Goal: Find specific page/section: Find specific page/section

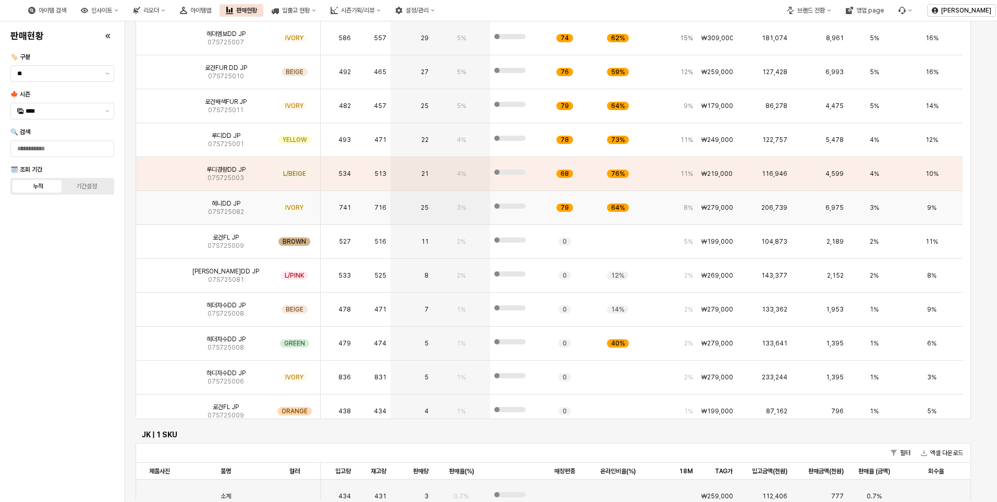
click at [160, 203] on img "App Frame" at bounding box center [160, 203] width 0 height 0
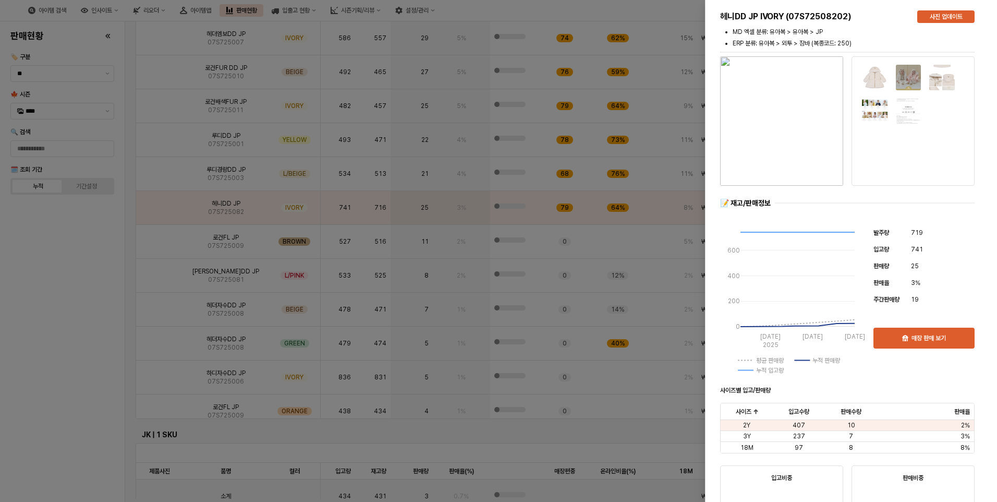
click at [960, 43] on li "ERP 분류: 유아복 > 외투 > 잠바 (복종코드: 250)" at bounding box center [854, 43] width 242 height 9
click at [43, 255] on div at bounding box center [498, 251] width 997 height 502
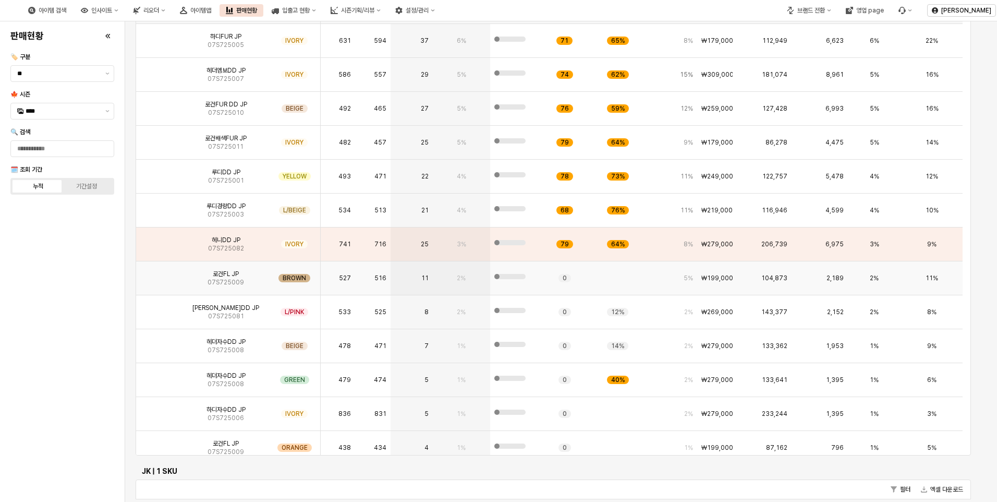
scroll to position [52, 0]
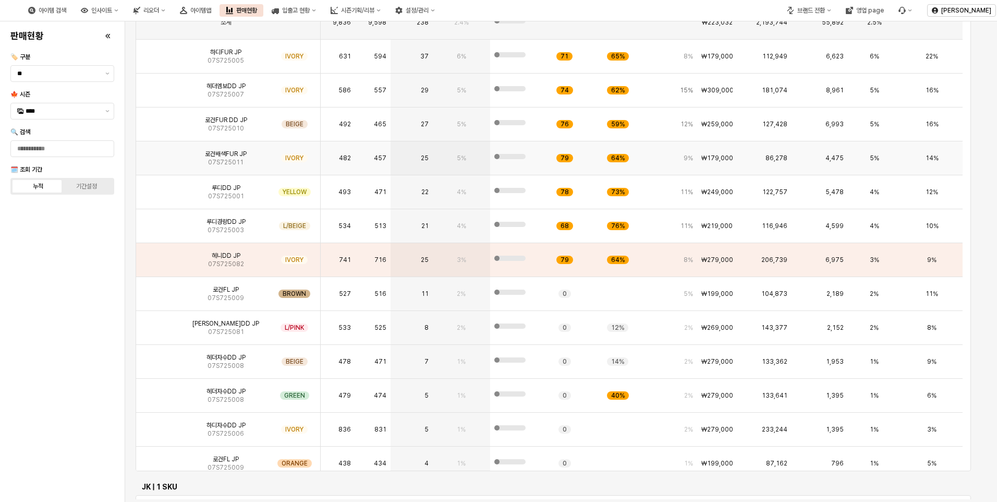
click at [202, 156] on div "로건배색FUR JP 07S725011" at bounding box center [226, 158] width 86 height 34
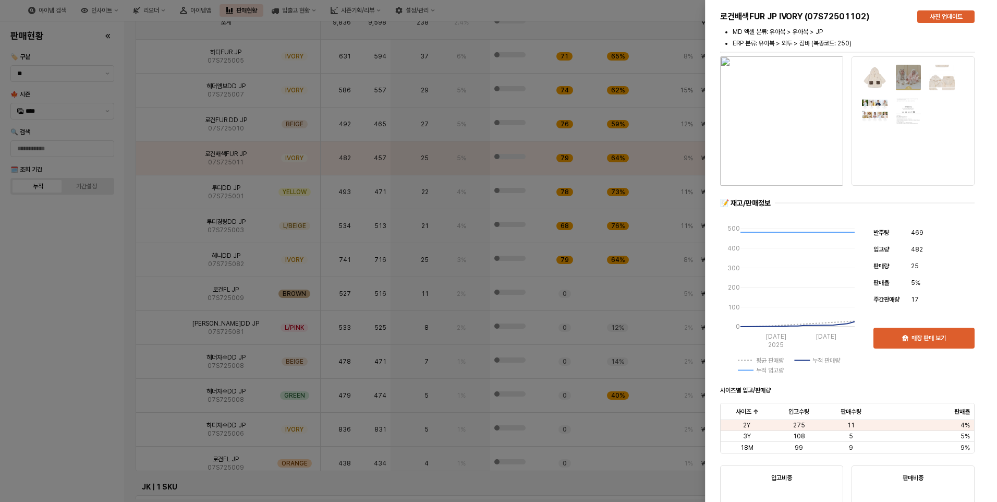
click at [10, 289] on div at bounding box center [498, 251] width 997 height 502
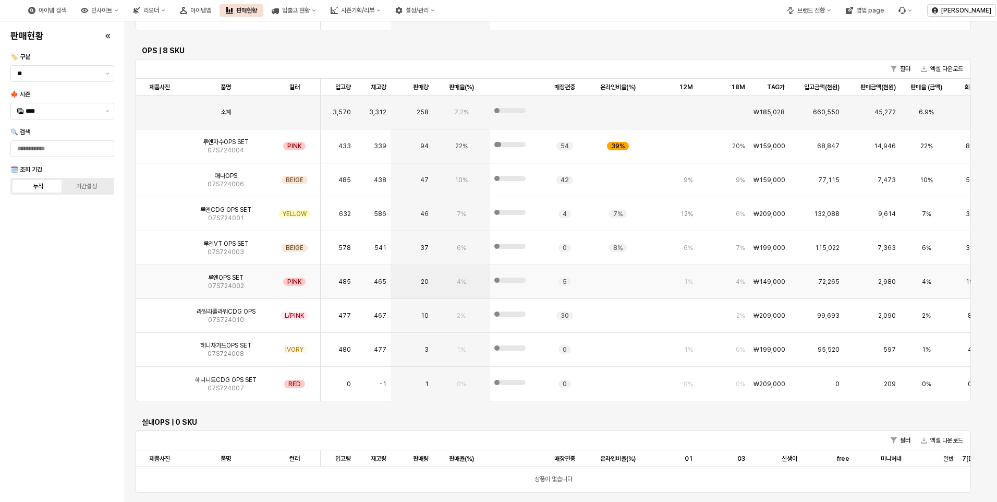
scroll to position [3076, 0]
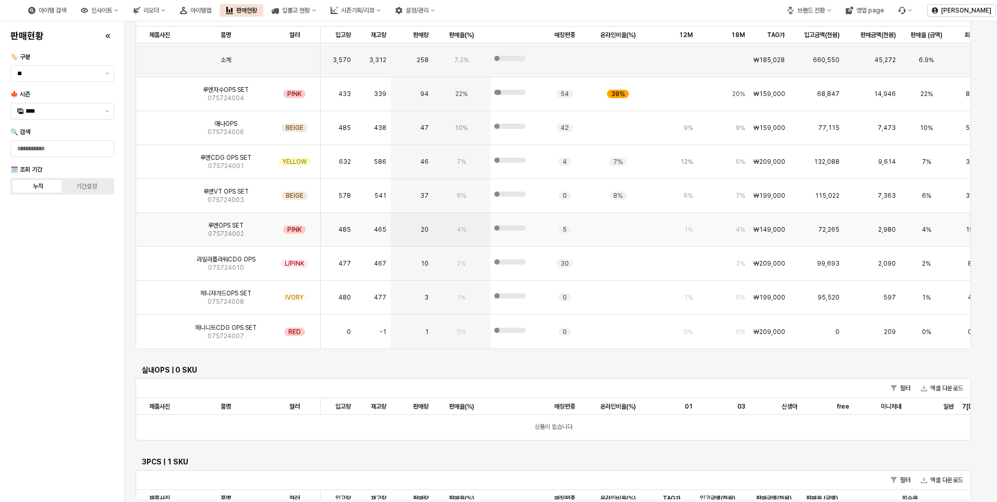
click at [160, 225] on img "App Frame" at bounding box center [160, 225] width 0 height 0
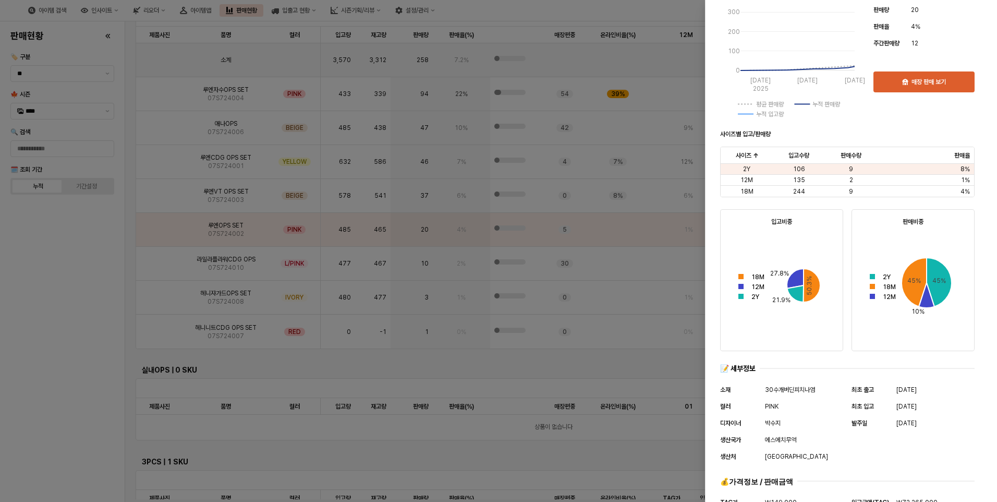
scroll to position [313, 0]
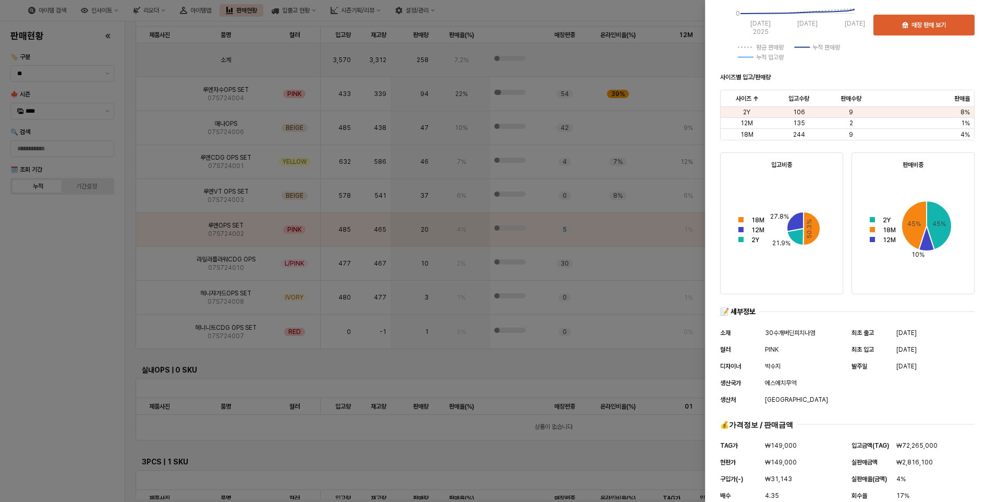
click at [68, 320] on div at bounding box center [498, 251] width 997 height 502
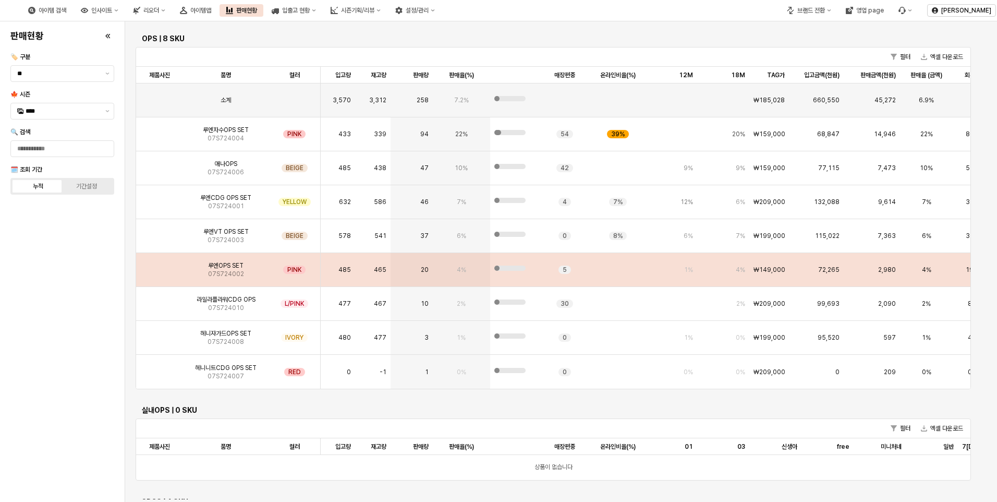
scroll to position [3038, 0]
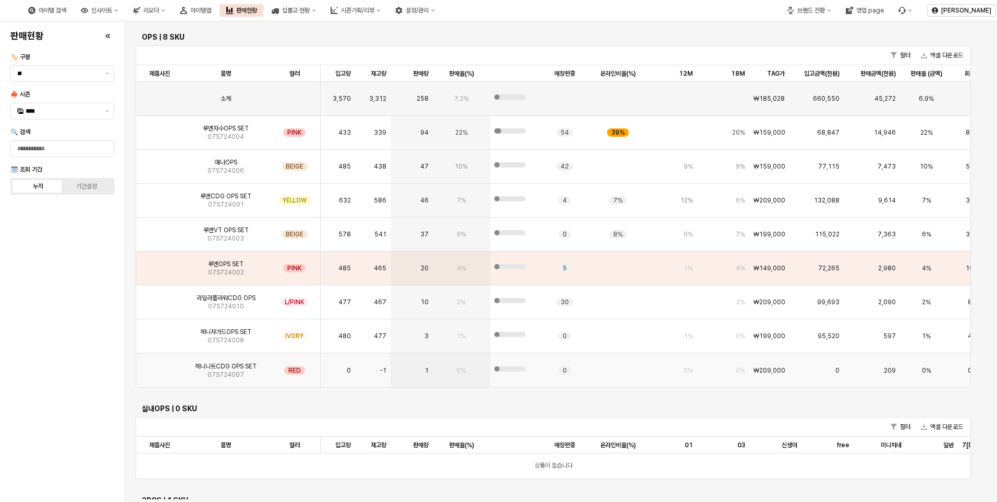
click at [216, 368] on span "헤니니트CDG OPS SET" at bounding box center [226, 366] width 62 height 8
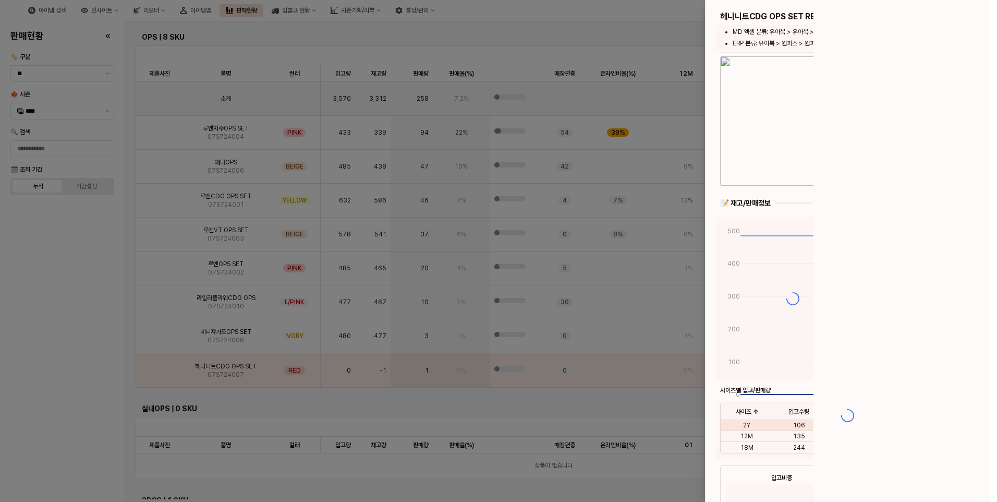
click at [158, 372] on div at bounding box center [498, 251] width 997 height 502
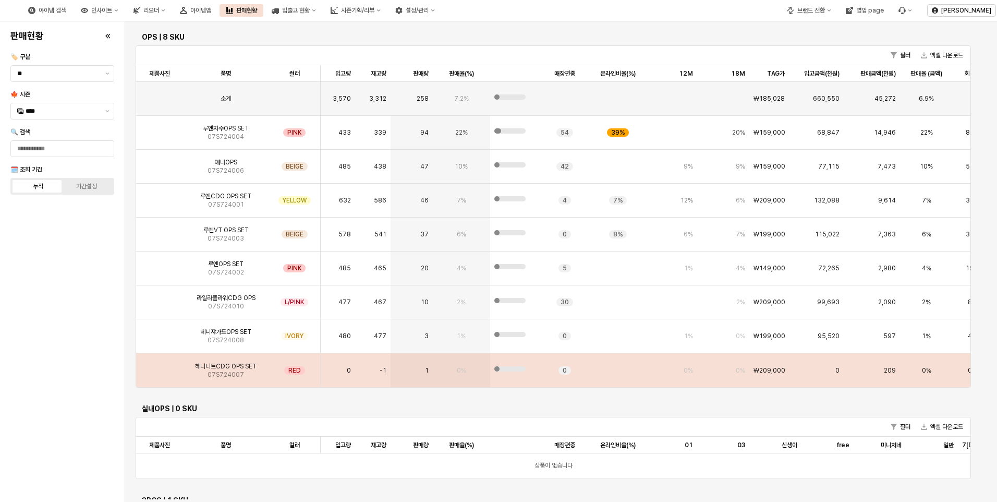
click at [160, 366] on img "App Frame" at bounding box center [160, 366] width 0 height 0
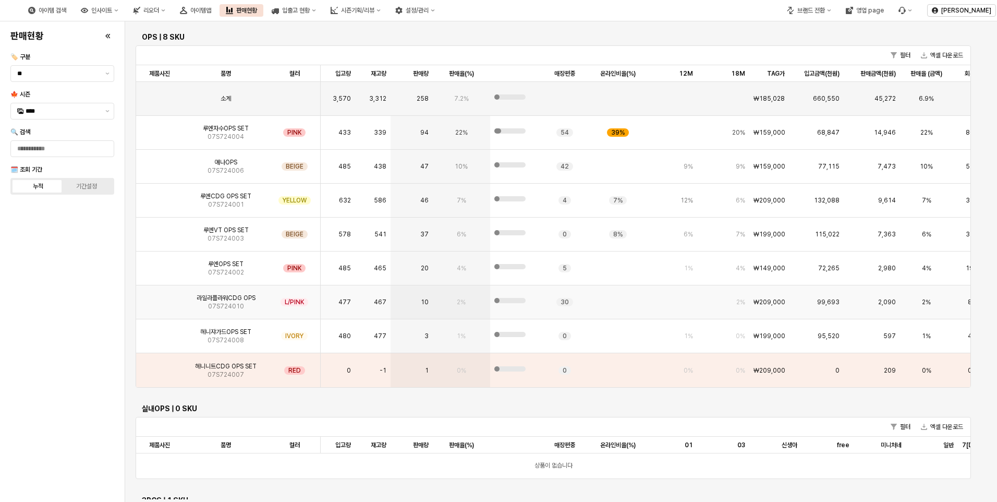
click at [160, 298] on img "App Frame" at bounding box center [160, 298] width 0 height 0
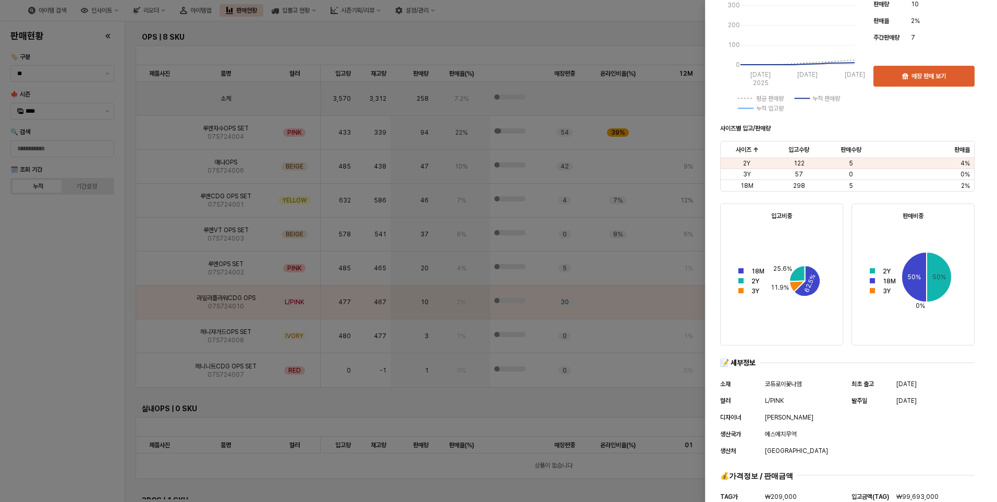
scroll to position [331, 0]
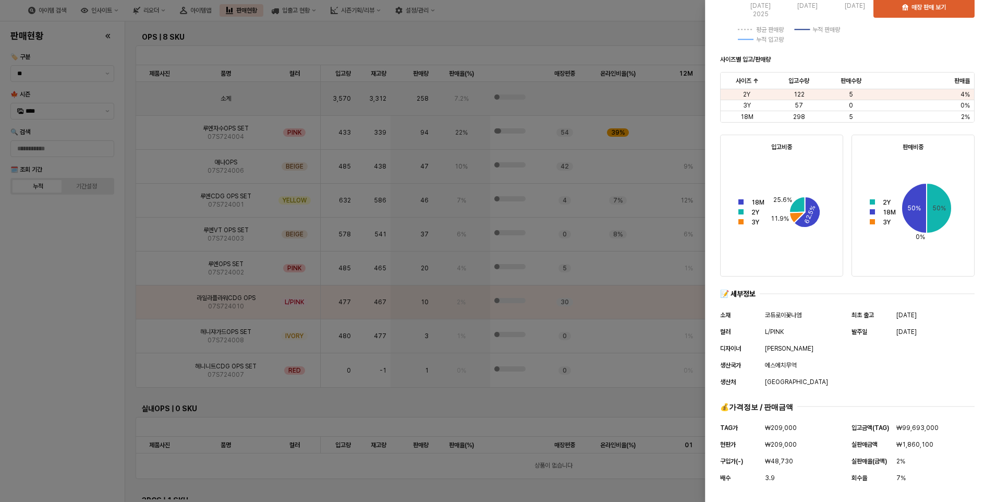
click at [65, 316] on div at bounding box center [498, 251] width 997 height 502
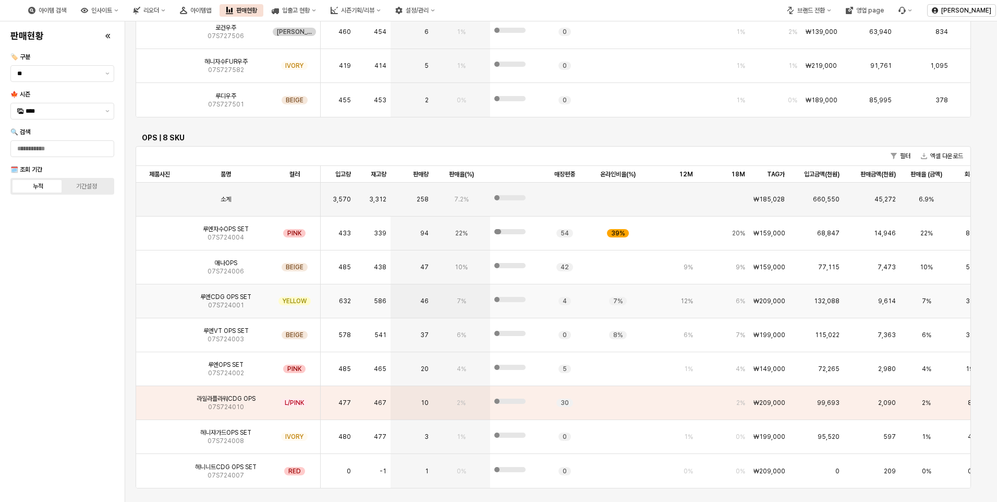
scroll to position [2881, 0]
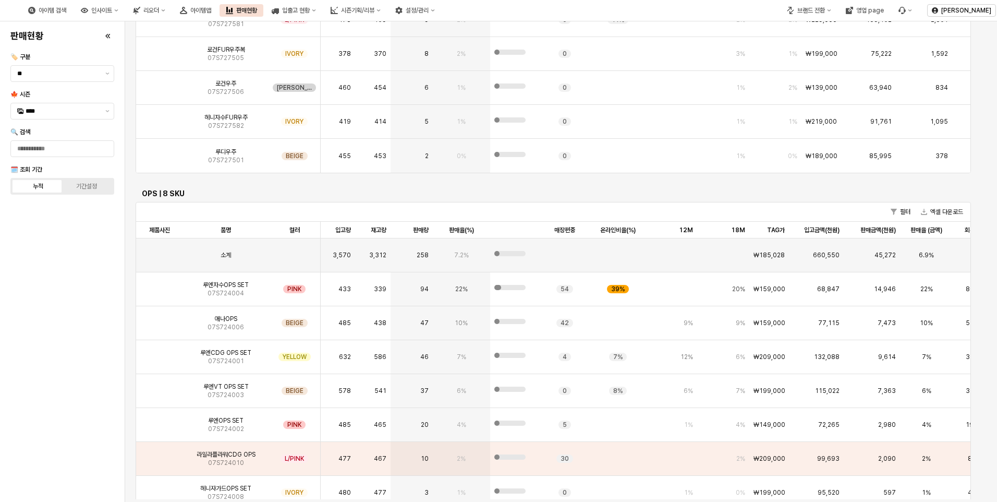
click at [30, 326] on div "판매현황 🏷️ 구분 ** 🍁 시즌 **** 🔍 검색 🗓️ 조회 기간 누적 기간설정" at bounding box center [62, 262] width 112 height 472
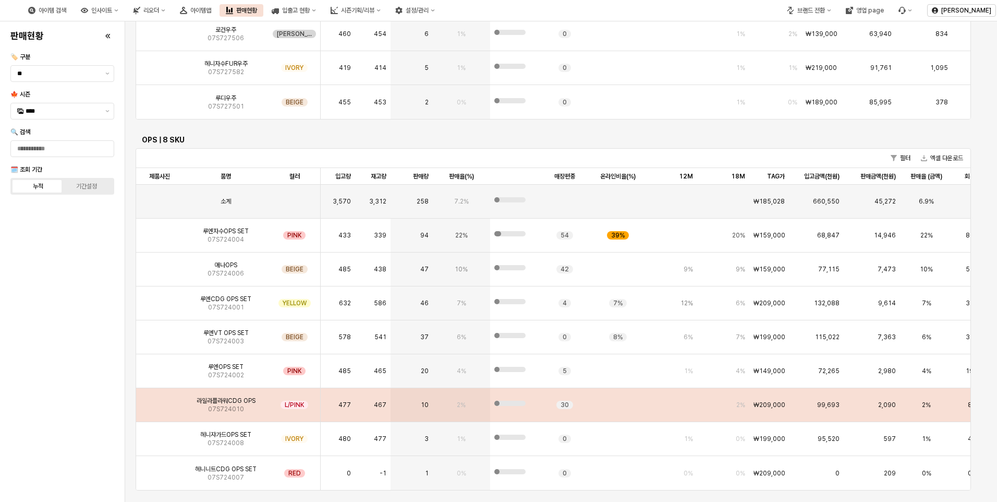
scroll to position [2986, 0]
